Goal: Find specific fact: Find contact information

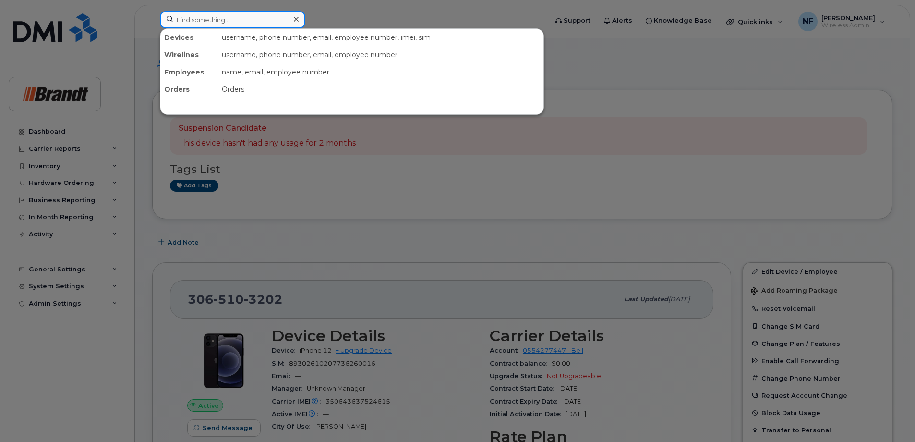
click at [230, 21] on input at bounding box center [233, 19] width 146 height 17
type input "[PERSON_NAME]"
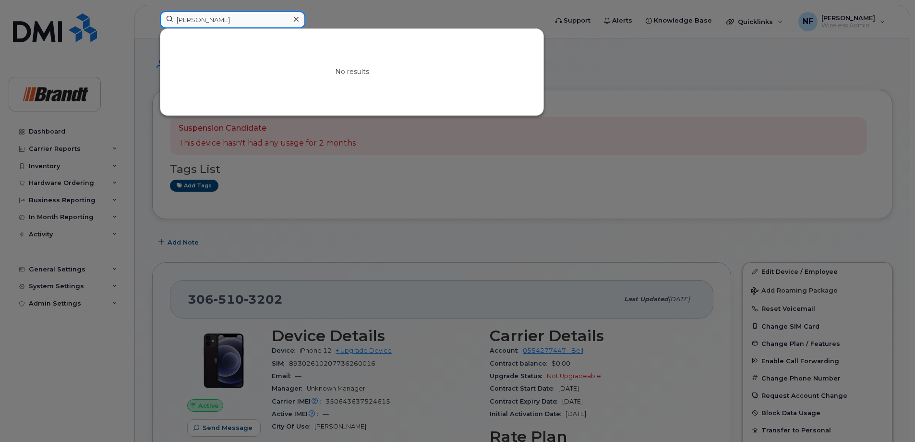
drag, startPoint x: 231, startPoint y: 24, endPoint x: 147, endPoint y: 24, distance: 83.6
click at [152, 24] on div "heidi No results" at bounding box center [350, 21] width 397 height 21
click at [290, 17] on div at bounding box center [296, 19] width 14 height 14
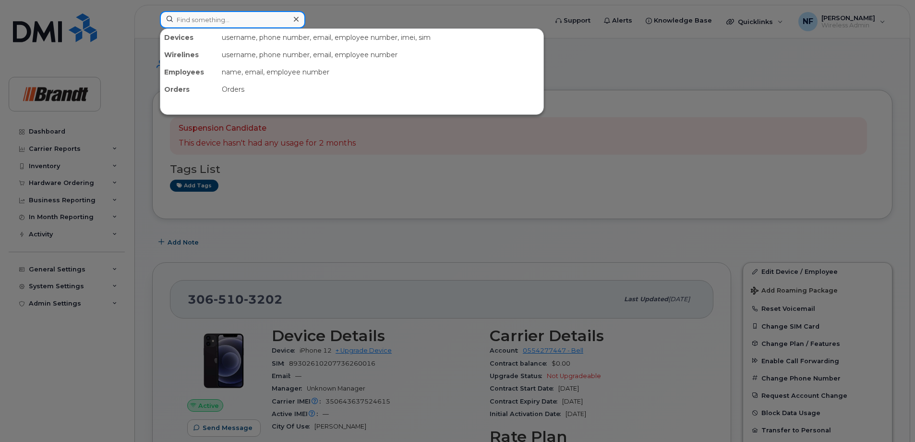
click at [295, 21] on div at bounding box center [233, 19] width 146 height 17
paste input "3065702684"
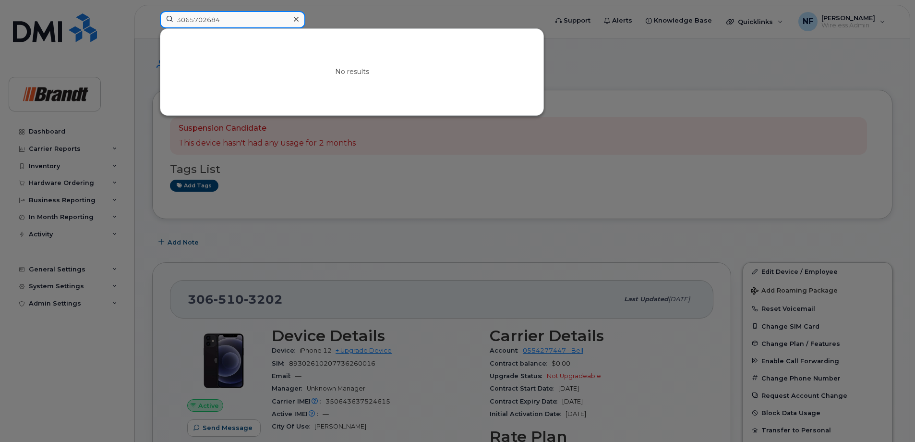
type input "3065702684"
click at [297, 22] on icon at bounding box center [296, 19] width 5 height 8
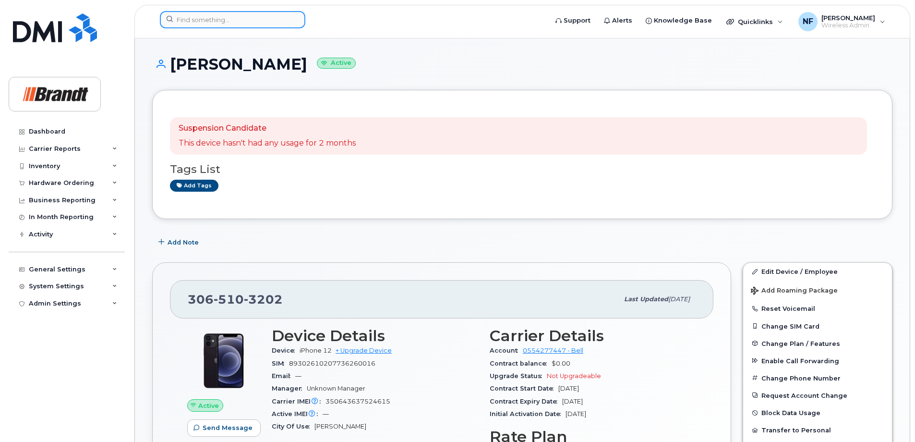
click at [223, 21] on input at bounding box center [233, 19] width 146 height 17
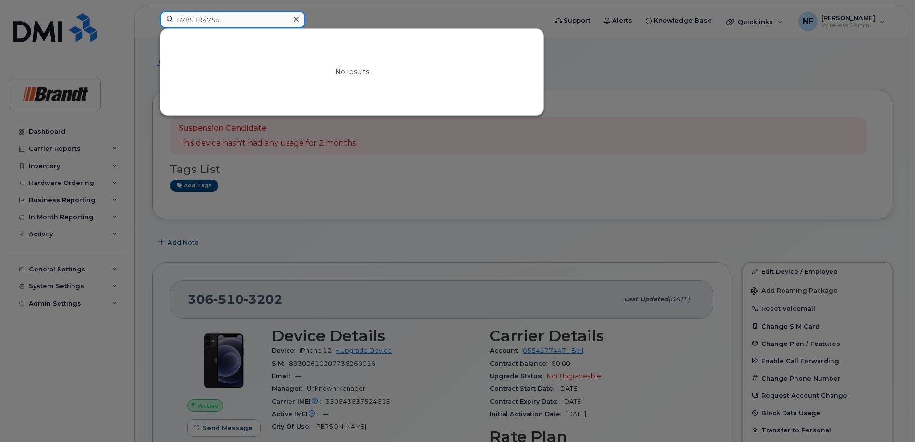
type input "5789194755"
click at [297, 16] on icon at bounding box center [296, 19] width 5 height 8
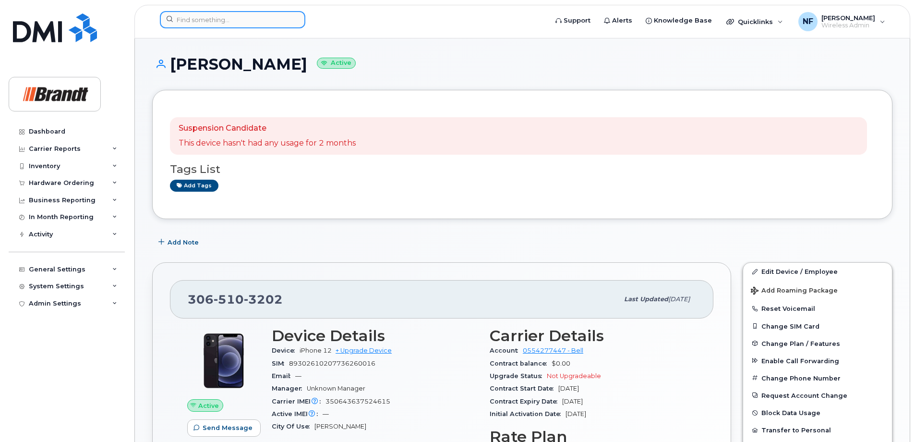
click at [298, 16] on div at bounding box center [233, 19] width 146 height 17
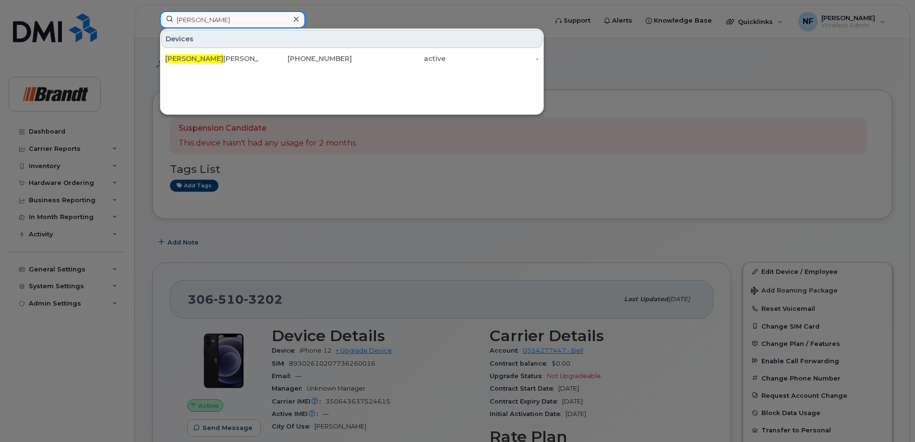
type input "roy c"
drag, startPoint x: 303, startPoint y: 61, endPoint x: 333, endPoint y: 69, distance: 30.6
click at [303, 61] on div "587-919-4755" at bounding box center [306, 59] width 94 height 10
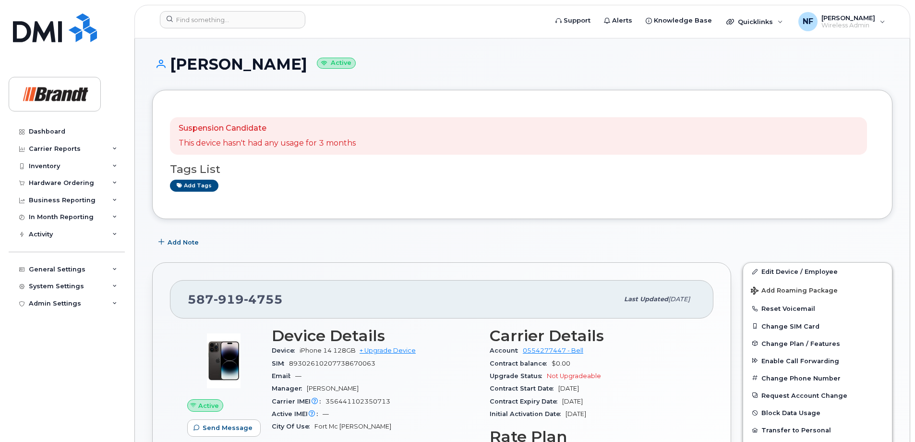
scroll to position [144, 0]
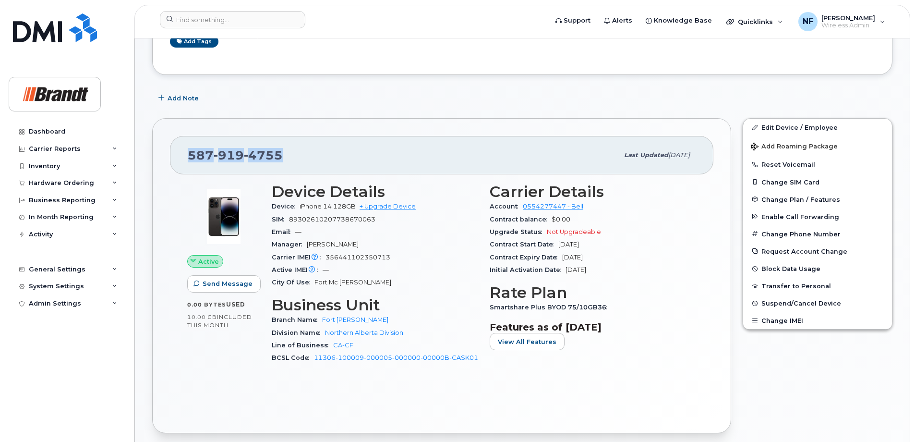
drag, startPoint x: 290, startPoint y: 154, endPoint x: 177, endPoint y: 152, distance: 112.4
click at [177, 152] on div "[PHONE_NUMBER] Last updated [DATE]" at bounding box center [442, 155] width 544 height 38
copy span "[PHONE_NUMBER]"
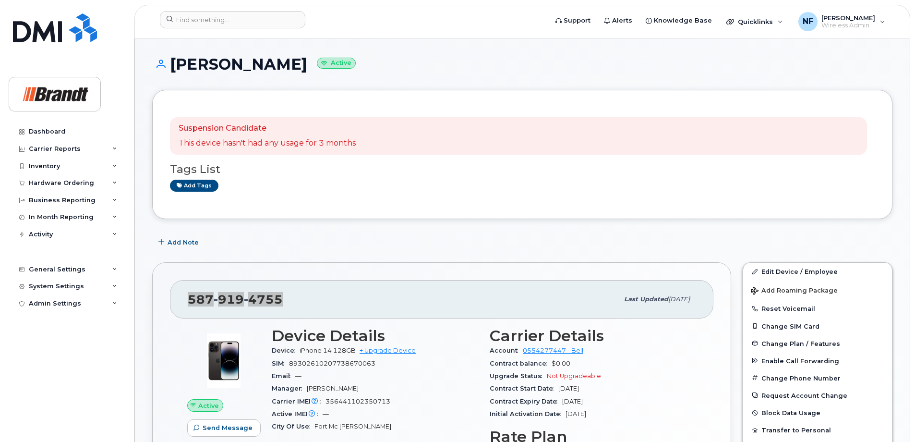
scroll to position [48, 0]
